Goal: Task Accomplishment & Management: Complete application form

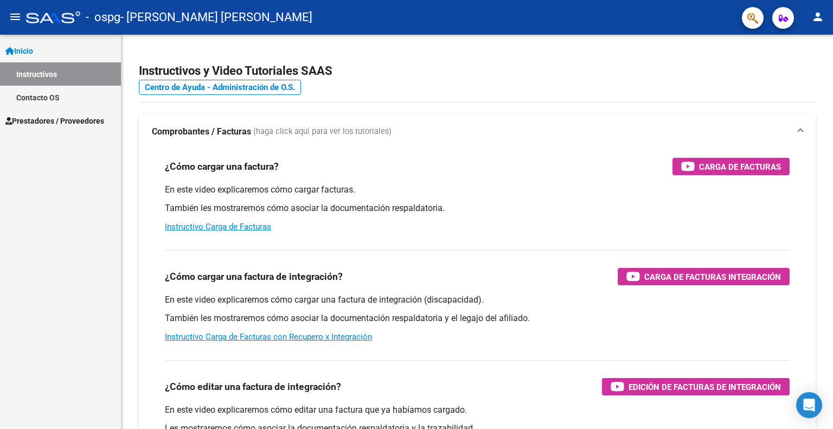
click at [78, 118] on span "Prestadores / Proveedores" at bounding box center [54, 121] width 99 height 12
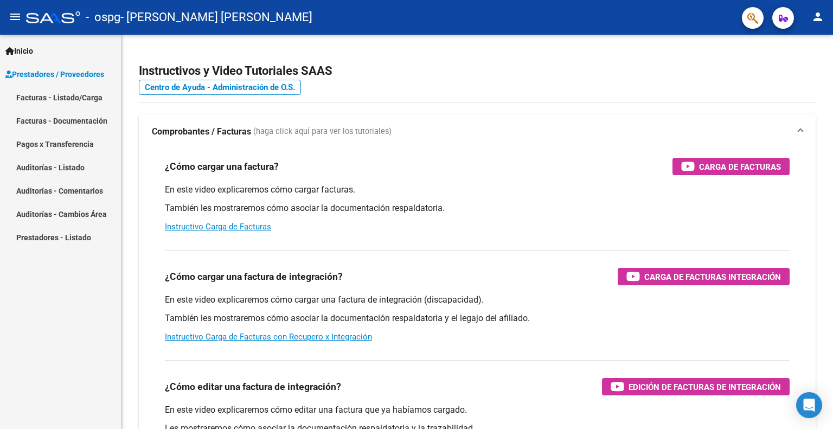
click at [75, 114] on link "Facturas - Documentación" at bounding box center [60, 120] width 121 height 23
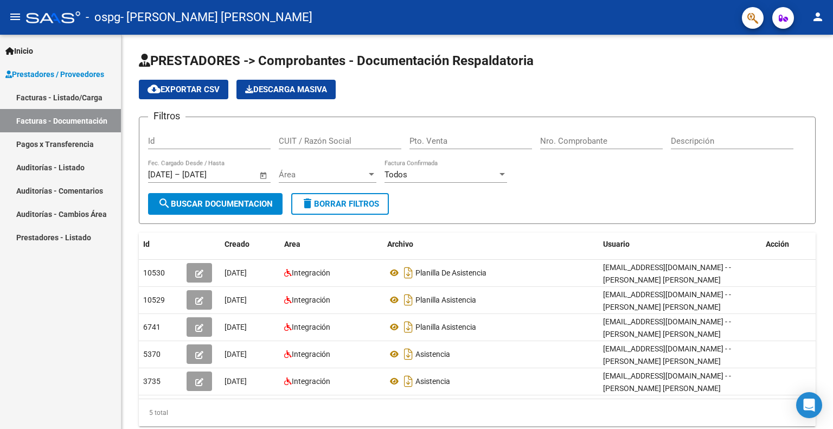
click at [99, 90] on link "Facturas - Listado/Carga" at bounding box center [60, 97] width 121 height 23
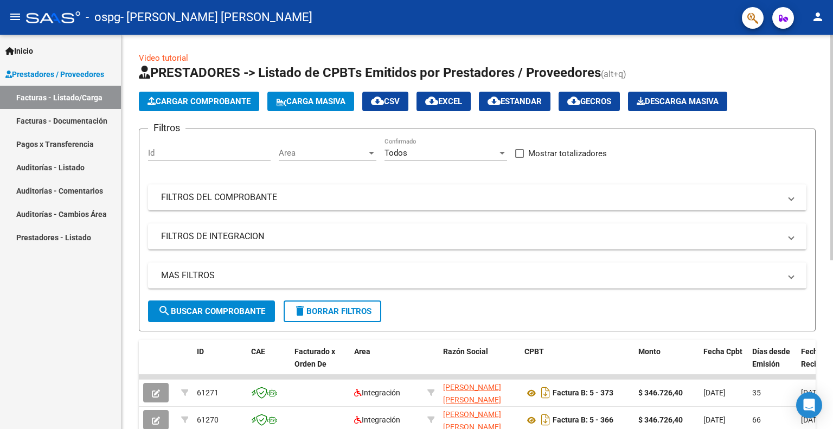
click at [209, 98] on span "Cargar Comprobante" at bounding box center [199, 102] width 103 height 10
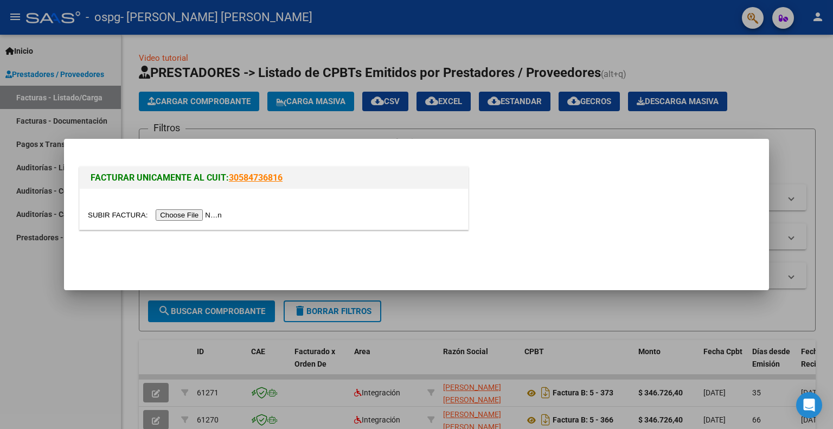
click at [219, 211] on input "file" at bounding box center [156, 214] width 137 height 11
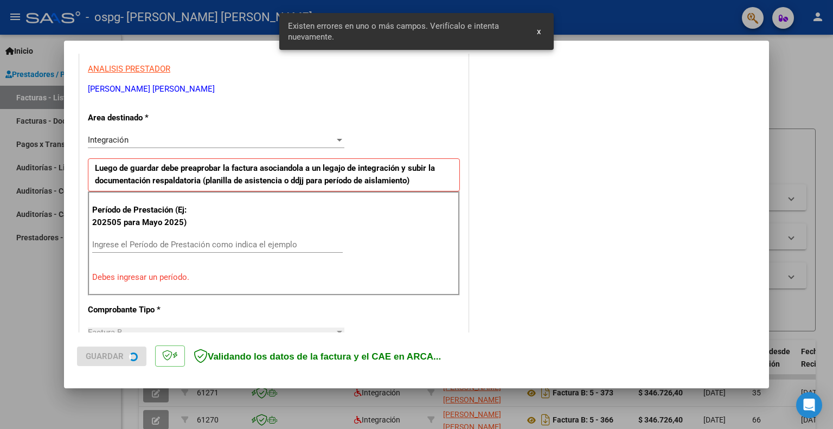
scroll to position [217, 0]
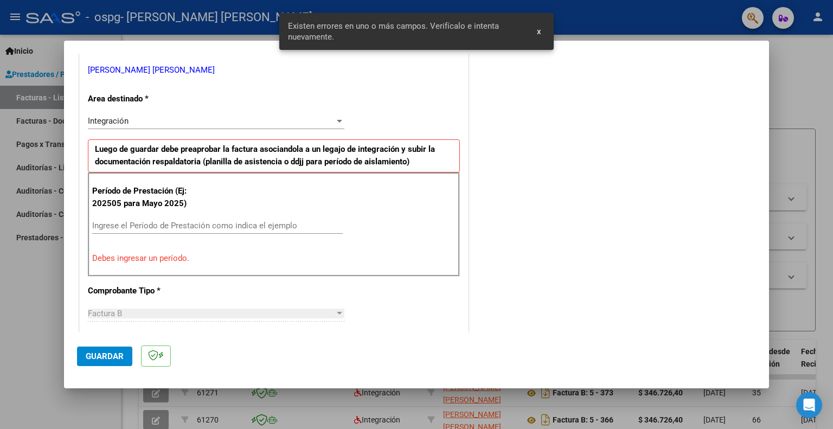
click at [122, 227] on input "Ingrese el Período de Prestación como indica el ejemplo" at bounding box center [217, 226] width 251 height 10
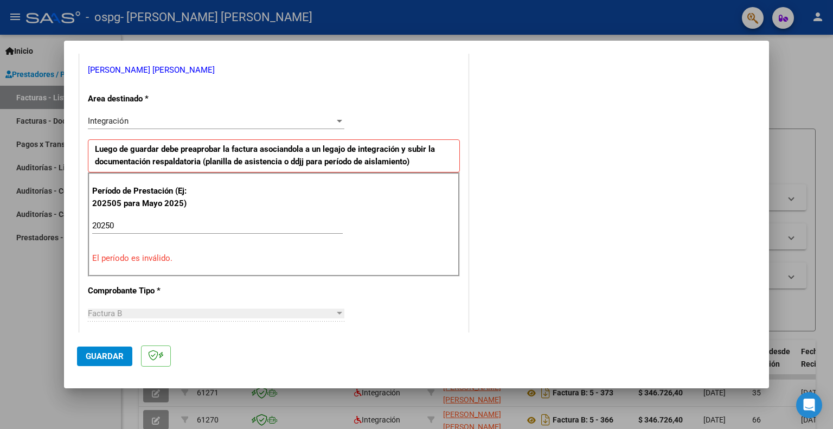
scroll to position [271, 0]
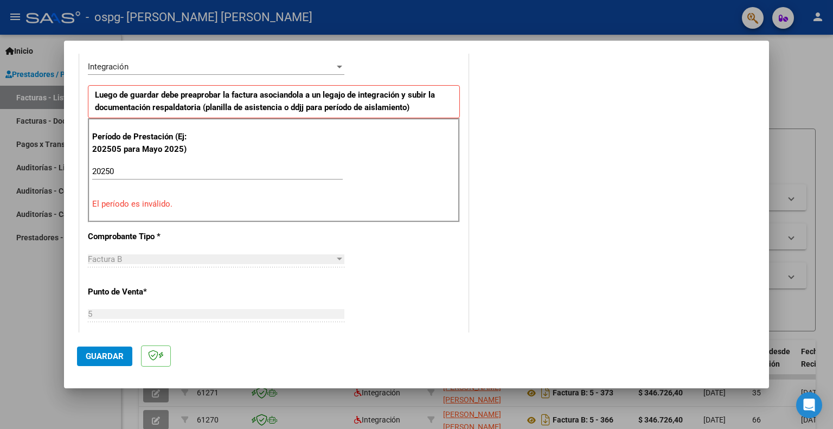
click at [143, 172] on input "20250" at bounding box center [217, 172] width 251 height 10
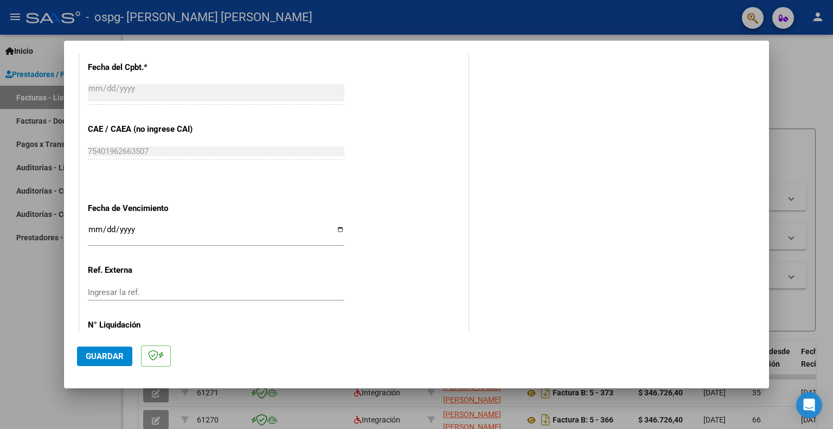
scroll to position [651, 0]
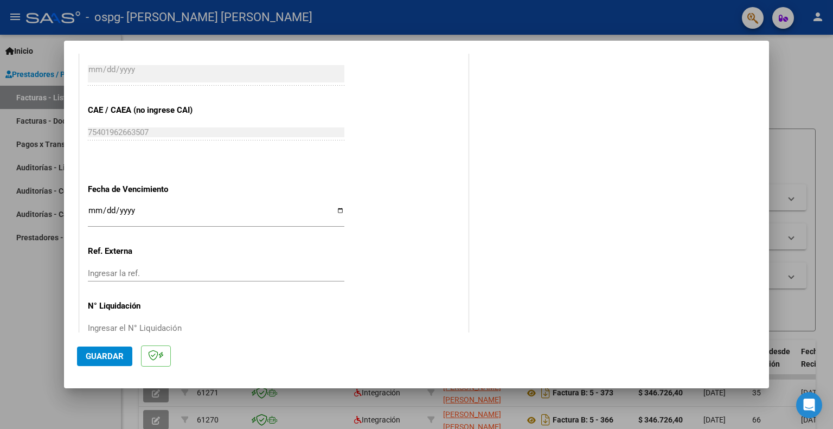
type input "202509"
click at [97, 214] on input "Ingresar la fecha" at bounding box center [216, 214] width 257 height 17
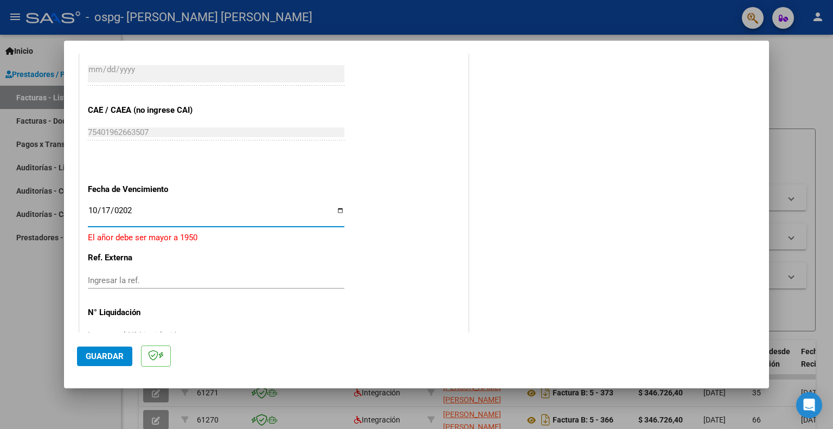
type input "[DATE]"
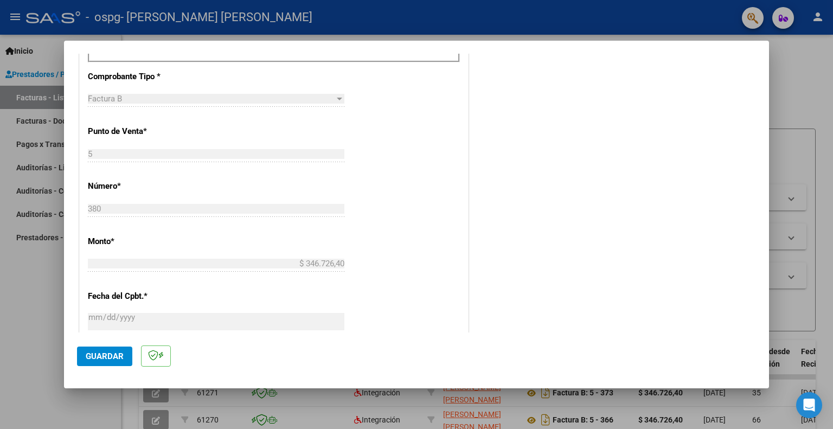
scroll to position [674, 0]
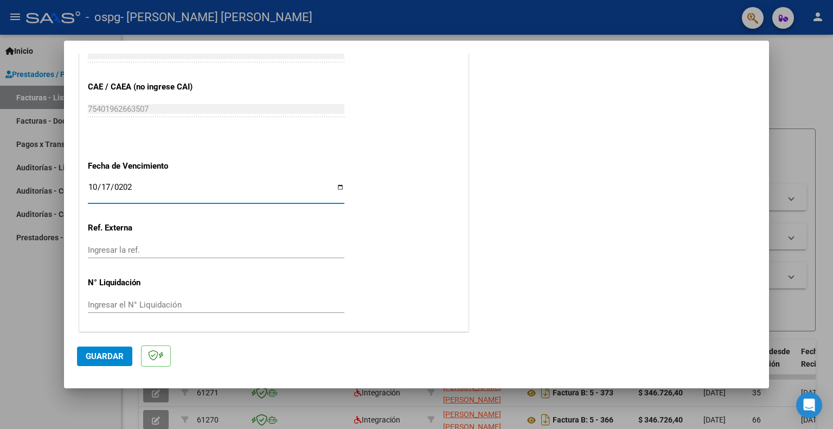
click at [114, 352] on span "Guardar" at bounding box center [105, 357] width 38 height 10
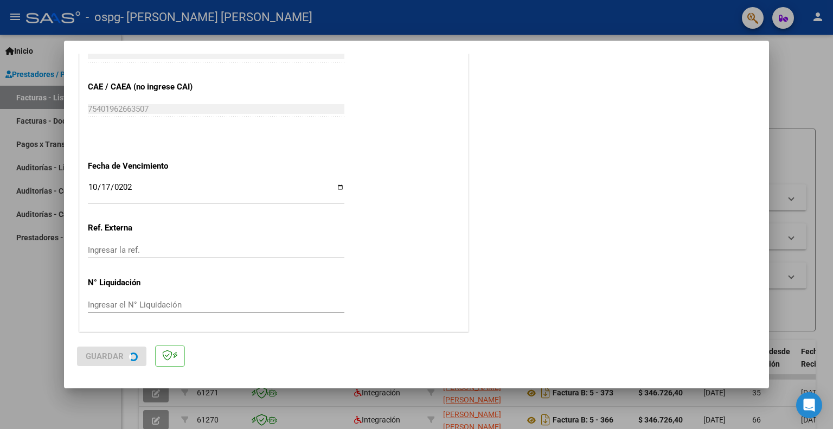
scroll to position [0, 0]
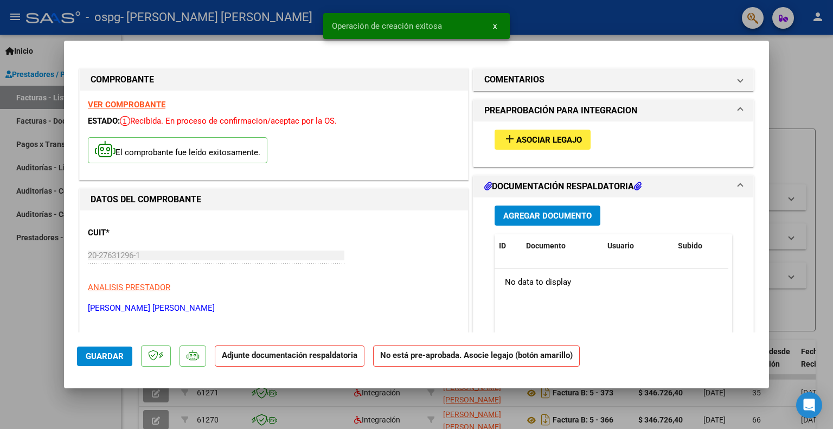
click at [525, 147] on button "add Asociar Legajo" at bounding box center [543, 140] width 96 height 20
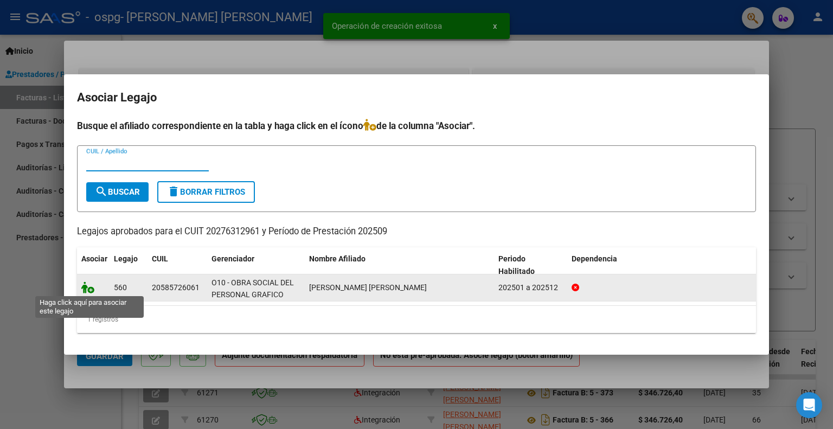
click at [92, 289] on icon at bounding box center [87, 288] width 13 height 12
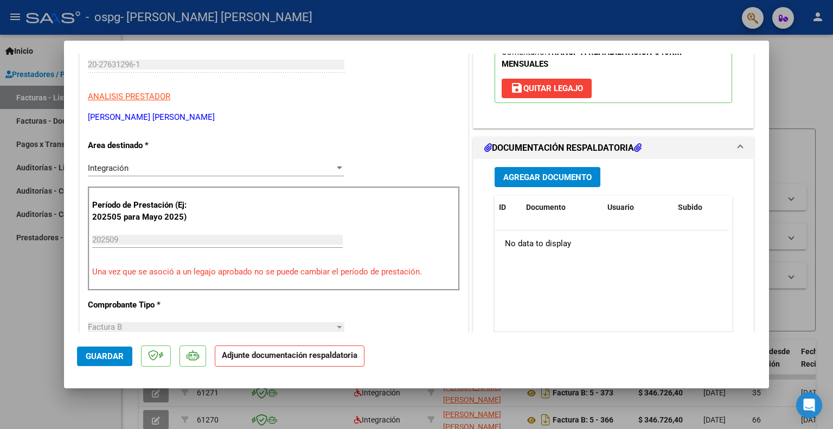
scroll to position [217, 0]
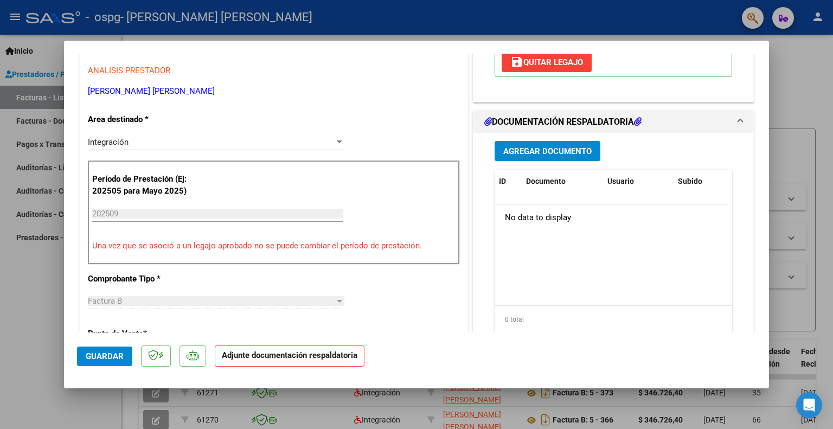
click at [520, 144] on button "Agregar Documento" at bounding box center [548, 151] width 106 height 20
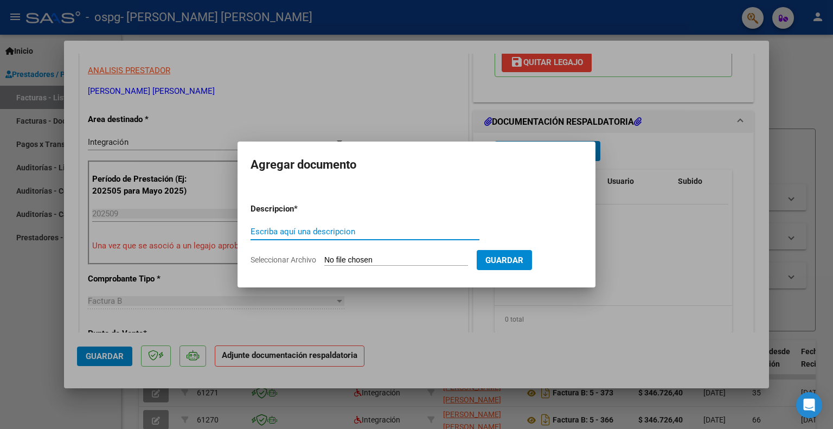
click at [298, 225] on div "Escriba aquí una descripcion" at bounding box center [365, 232] width 229 height 16
click at [301, 234] on input "Escriba aquí una descripcion" at bounding box center [365, 232] width 229 height 10
type input "PLANILLA DE ASISTENCIA"
click at [484, 251] on form "Descripcion * PLANILLA DE ASISTENCIA Escriba aquí una descripcion Seleccionar A…" at bounding box center [417, 234] width 332 height 79
click at [464, 257] on input "Seleccionar Archivo" at bounding box center [396, 261] width 144 height 10
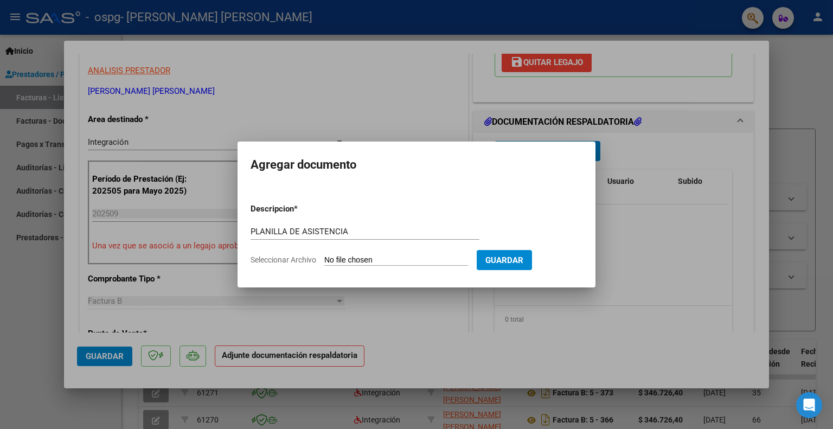
type input "C:\fakepath\ospg.pdf"
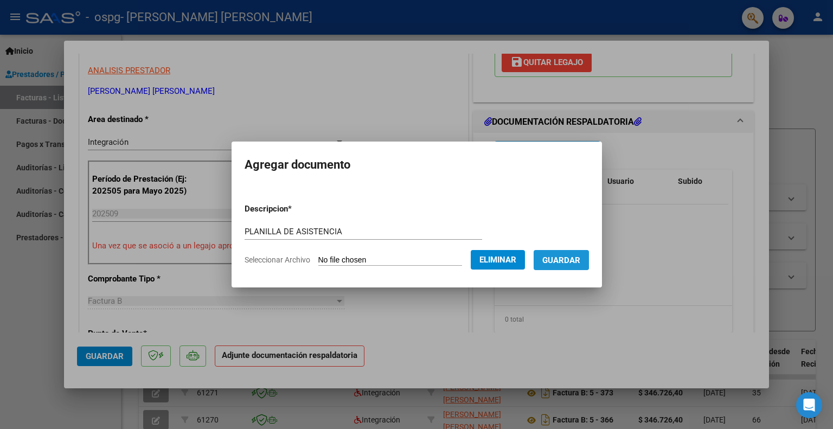
click at [558, 258] on span "Guardar" at bounding box center [562, 261] width 38 height 10
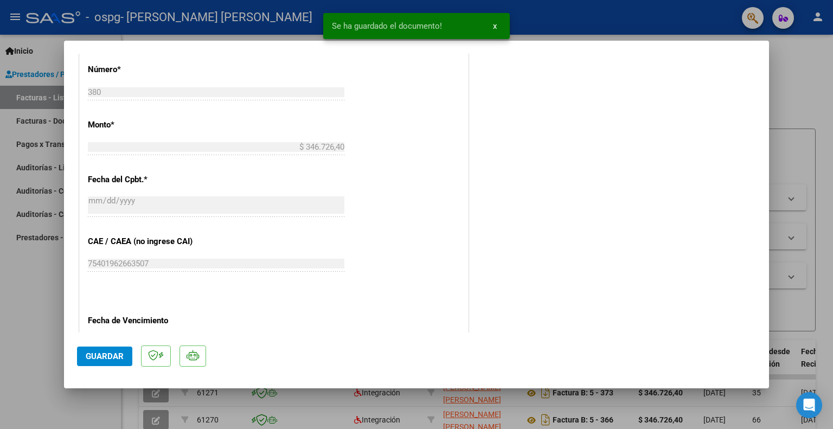
scroll to position [543, 0]
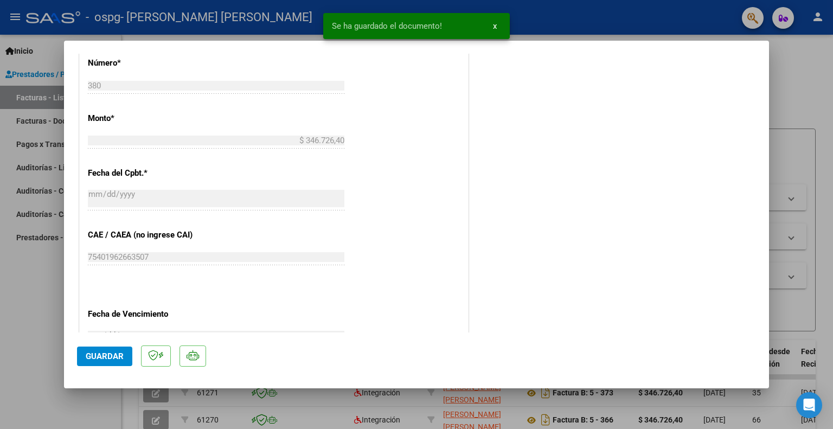
click at [118, 353] on span "Guardar" at bounding box center [105, 357] width 38 height 10
click at [5, 333] on div at bounding box center [416, 214] width 833 height 429
type input "$ 0,00"
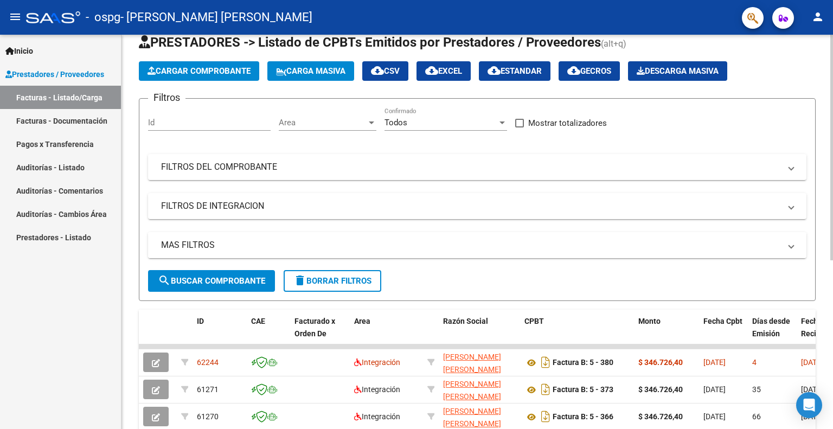
scroll to position [54, 0]
